Goal: Contribute content: Add original content to the website for others to see

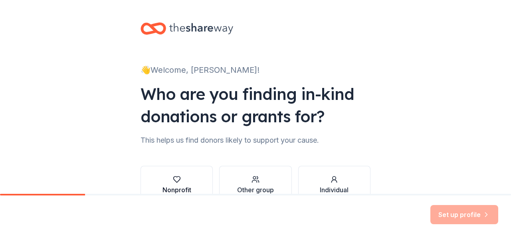
click at [173, 178] on icon "button" at bounding box center [177, 179] width 8 height 8
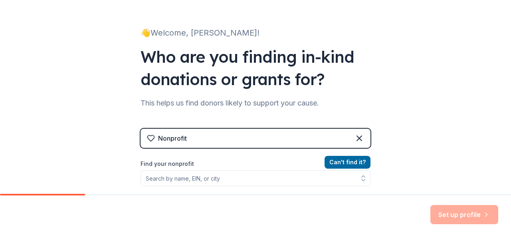
scroll to position [80, 0]
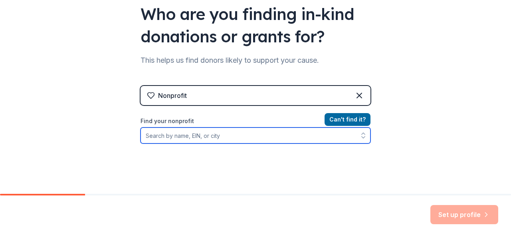
click at [223, 137] on input "Find your nonprofit" at bounding box center [256, 135] width 230 height 16
click at [233, 139] on input "Find your nonprofit" at bounding box center [256, 135] width 230 height 16
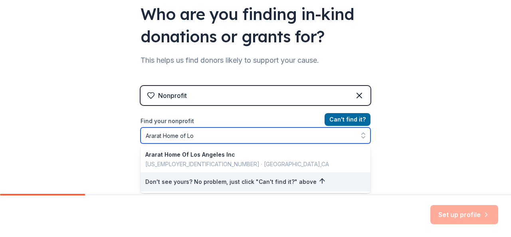
type input "Ararat Home of Los"
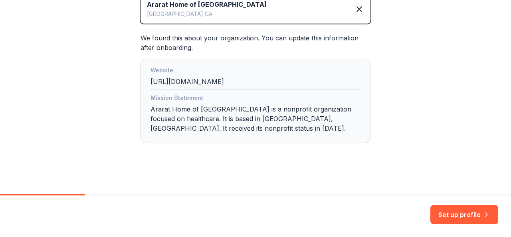
scroll to position [160, 0]
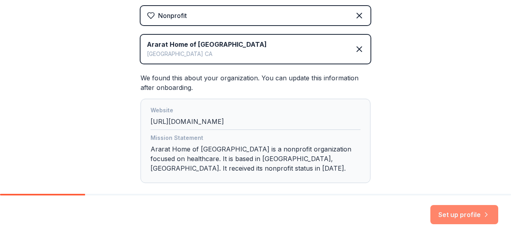
click at [450, 214] on button "Set up profile" at bounding box center [465, 214] width 68 height 19
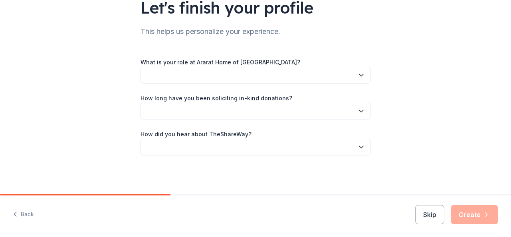
scroll to position [27, 0]
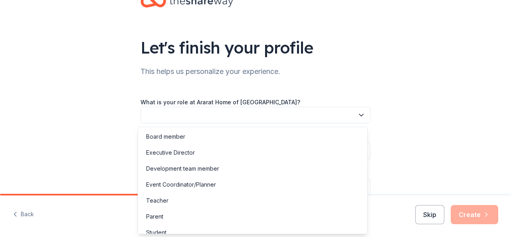
click at [361, 111] on icon "button" at bounding box center [361, 115] width 8 height 8
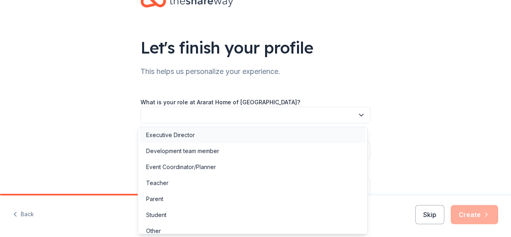
scroll to position [24, 0]
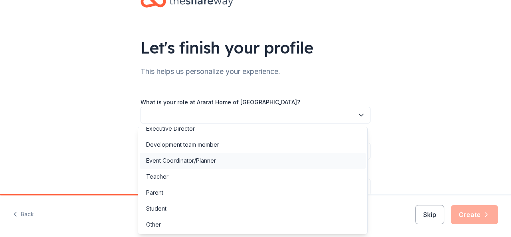
click at [209, 158] on div "Event Coordinator/Planner" at bounding box center [181, 161] width 70 height 10
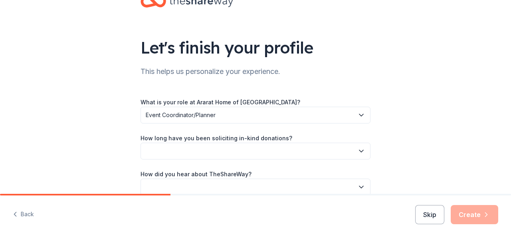
click at [361, 148] on icon "button" at bounding box center [361, 151] width 8 height 8
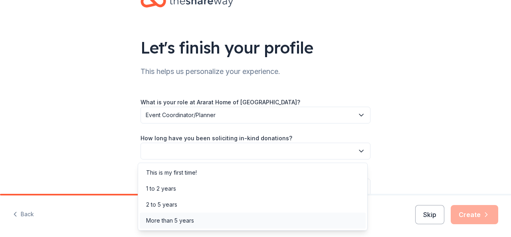
click at [178, 218] on div "More than 5 years" at bounding box center [170, 221] width 48 height 10
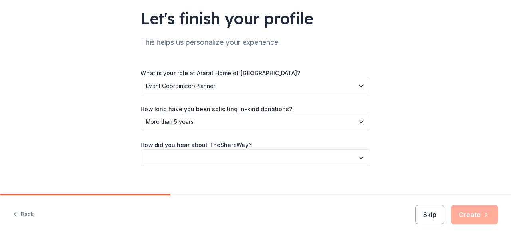
scroll to position [67, 0]
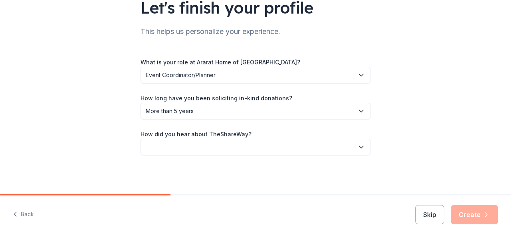
click at [359, 145] on icon "button" at bounding box center [361, 147] width 8 height 8
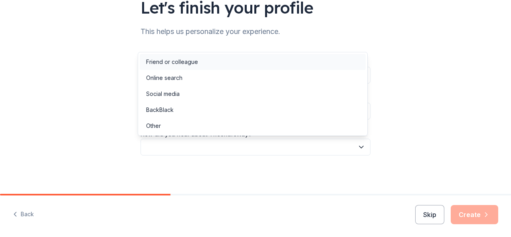
click at [179, 60] on div "Friend or colleague" at bounding box center [172, 62] width 52 height 10
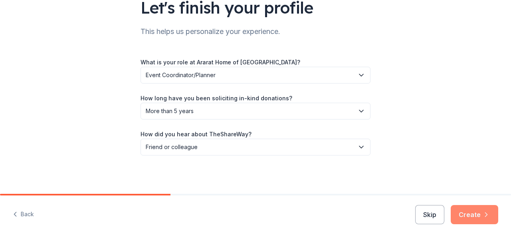
click at [474, 211] on button "Create" at bounding box center [475, 214] width 48 height 19
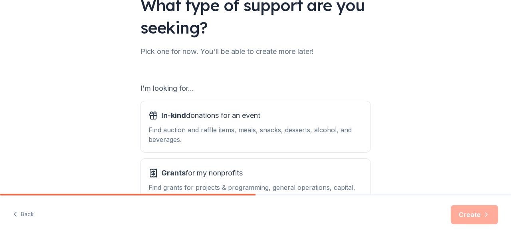
scroll to position [80, 0]
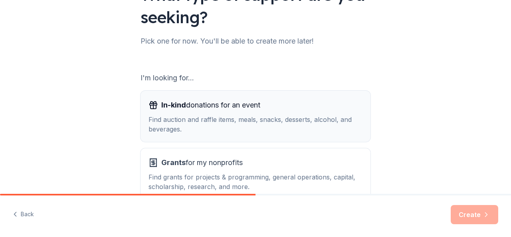
click at [176, 120] on div "Find auction and raffle items, meals, snacks, desserts, alcohol, and beverages." at bounding box center [256, 124] width 214 height 19
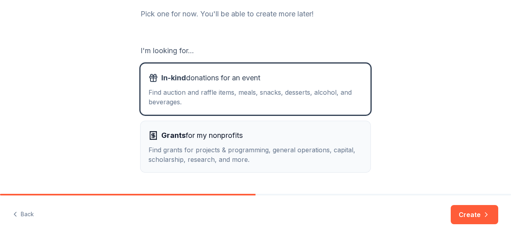
scroll to position [120, 0]
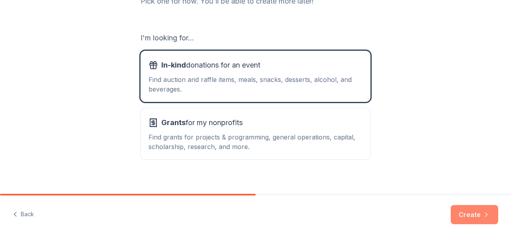
click at [460, 218] on button "Create" at bounding box center [475, 214] width 48 height 19
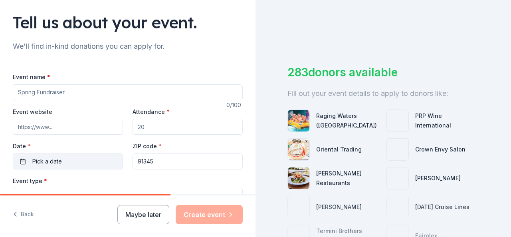
scroll to position [40, 0]
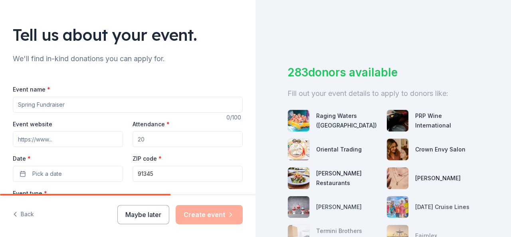
click at [73, 101] on input "Event name *" at bounding box center [128, 105] width 230 height 16
click at [16, 106] on input "Ararat Home of Lo" at bounding box center [128, 105] width 230 height 16
click at [117, 102] on input "Westside Guild of Ararat Home of Lo" at bounding box center [128, 105] width 230 height 16
type input "Westside Guild of Ararat Home of [GEOGRAPHIC_DATA]"
click at [56, 137] on input "Event website" at bounding box center [68, 139] width 110 height 16
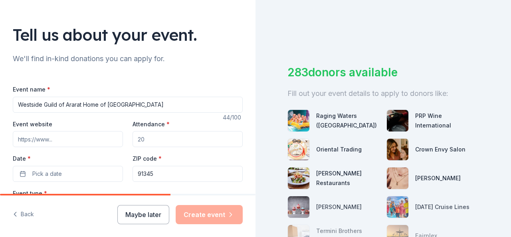
click at [159, 139] on input "Attendance *" at bounding box center [188, 139] width 110 height 16
drag, startPoint x: 159, startPoint y: 139, endPoint x: 132, endPoint y: 139, distance: 26.8
click at [133, 139] on input "Attendance *" at bounding box center [188, 139] width 110 height 16
type input "350"
click at [53, 174] on span "Pick a date" at bounding box center [47, 174] width 30 height 10
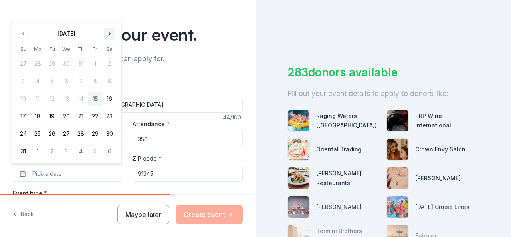
click at [109, 33] on button "Go to next month" at bounding box center [109, 33] width 11 height 11
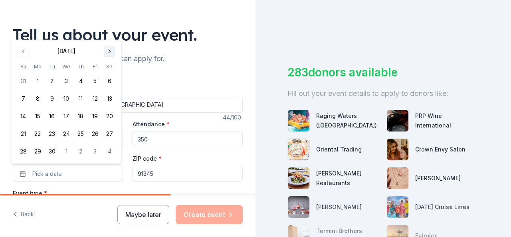
click at [109, 33] on div "Tell us about your event." at bounding box center [128, 35] width 230 height 22
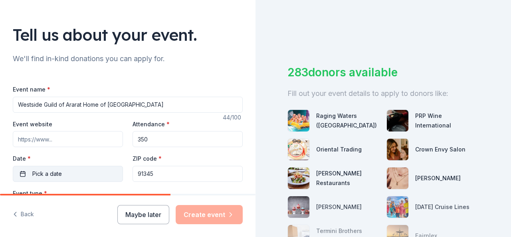
click at [52, 173] on span "Pick a date" at bounding box center [47, 174] width 30 height 10
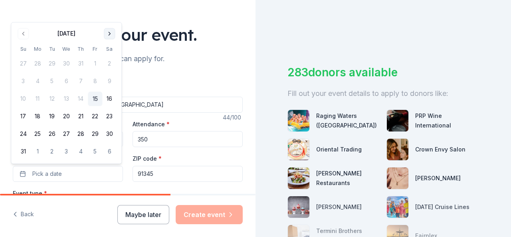
click at [106, 32] on button "Go to next month" at bounding box center [109, 33] width 11 height 11
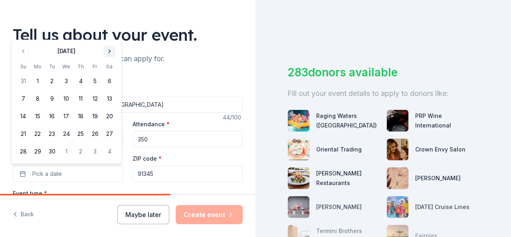
click at [109, 52] on button "Go to next month" at bounding box center [109, 51] width 11 height 11
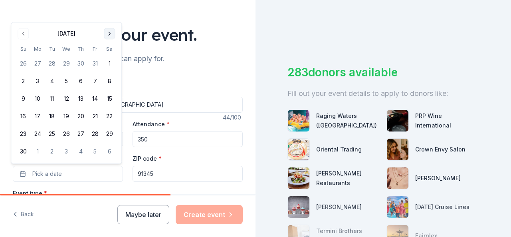
click at [109, 34] on button "Go to next month" at bounding box center [109, 33] width 11 height 11
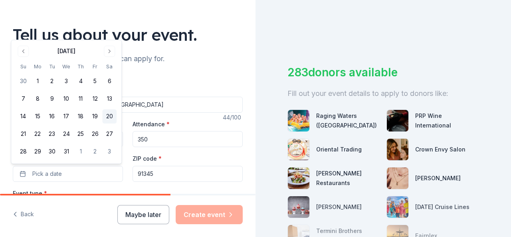
click at [109, 118] on button "20" at bounding box center [109, 116] width 14 height 14
click at [186, 175] on input "91345" at bounding box center [188, 174] width 110 height 16
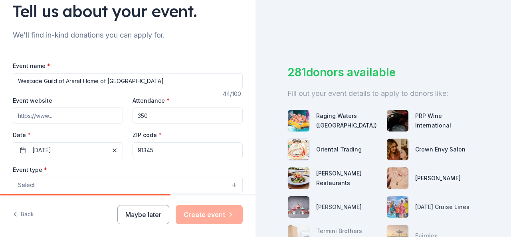
scroll to position [80, 0]
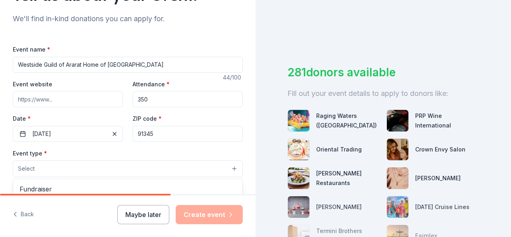
click at [42, 166] on button "Select" at bounding box center [128, 168] width 230 height 17
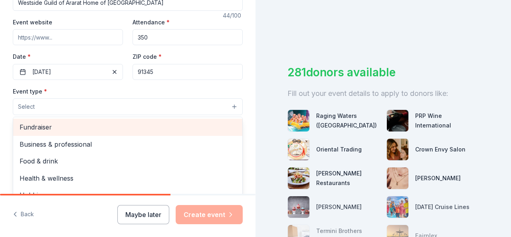
scroll to position [160, 0]
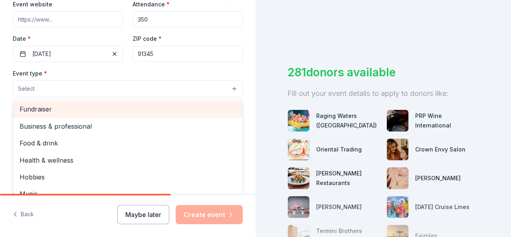
click at [38, 106] on span "Fundraiser" at bounding box center [128, 109] width 216 height 10
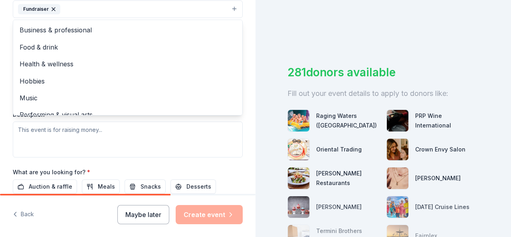
scroll to position [10, 0]
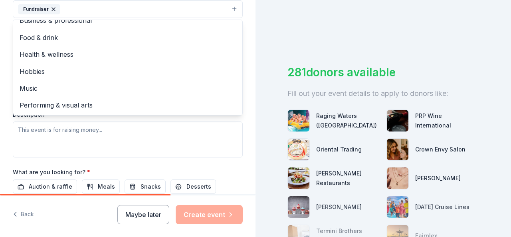
click at [101, 131] on div "Event type * Fundraiser Business & professional Food & drink Health & wellness …" at bounding box center [128, 72] width 230 height 169
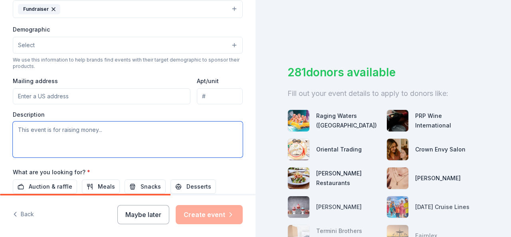
click at [16, 127] on textarea at bounding box center [128, 139] width 230 height 36
click at [18, 127] on textarea "Christmas lu" at bounding box center [128, 139] width 230 height 36
click at [95, 128] on textarea "34th Annual Christmas lu" at bounding box center [128, 139] width 230 height 36
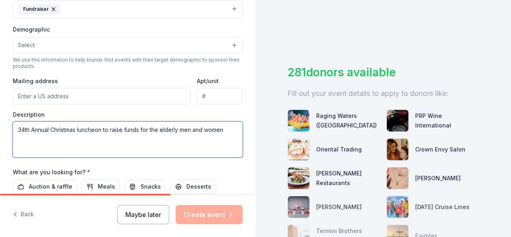
scroll to position [280, 0]
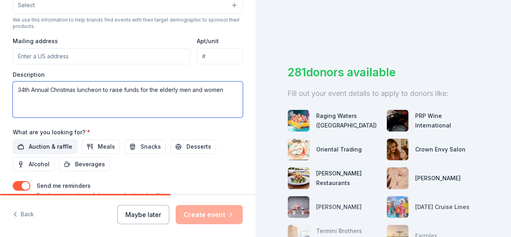
type textarea "34th Annual Christmas luncheon to raise funds for the elderly men and women"
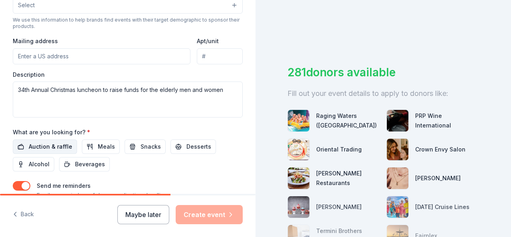
click at [25, 143] on button "Auction & raffle" at bounding box center [45, 146] width 64 height 14
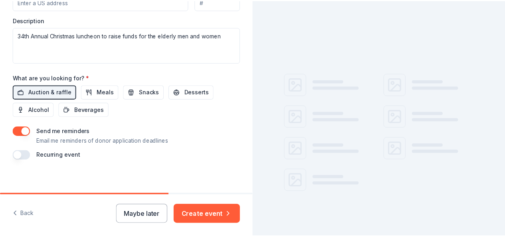
scroll to position [336, 0]
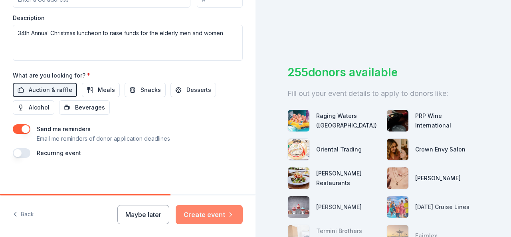
click at [212, 213] on button "Create event" at bounding box center [209, 214] width 67 height 19
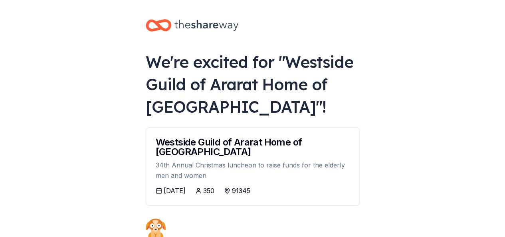
scroll to position [40, 0]
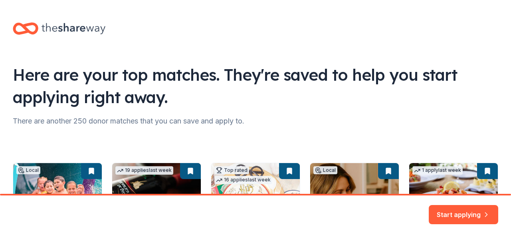
click at [157, 151] on div "Local 67 days left Online app Raging Waters ([GEOGRAPHIC_DATA]) New 2 single-da…" at bounding box center [256, 216] width 486 height 164
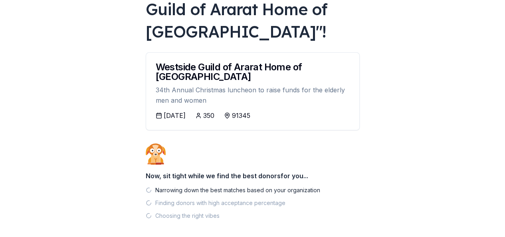
scroll to position [111, 0]
